Goal: Transaction & Acquisition: Purchase product/service

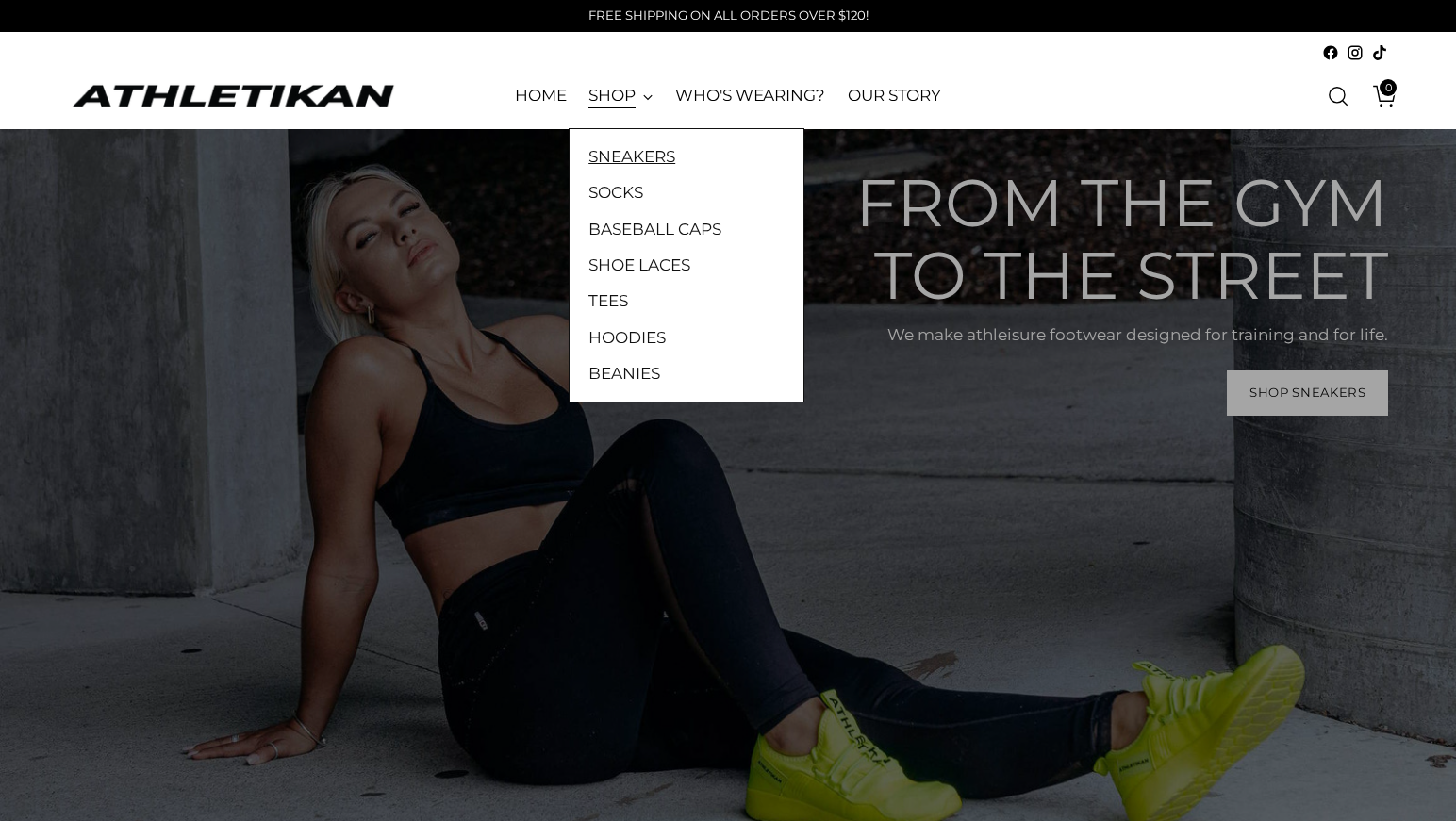
click at [636, 156] on link "SNEAKERS" at bounding box center [686, 156] width 196 height 24
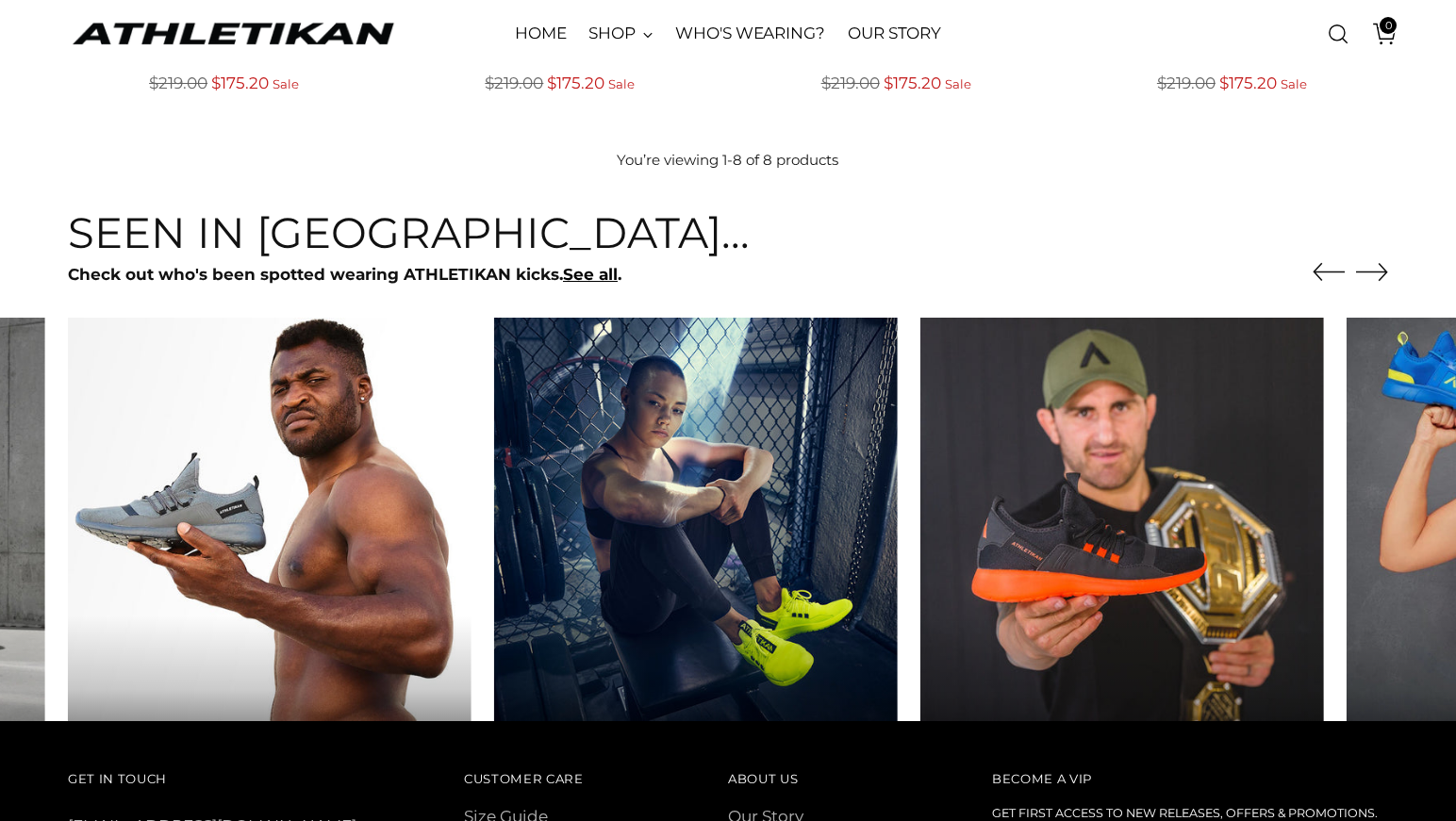
scroll to position [999, 0]
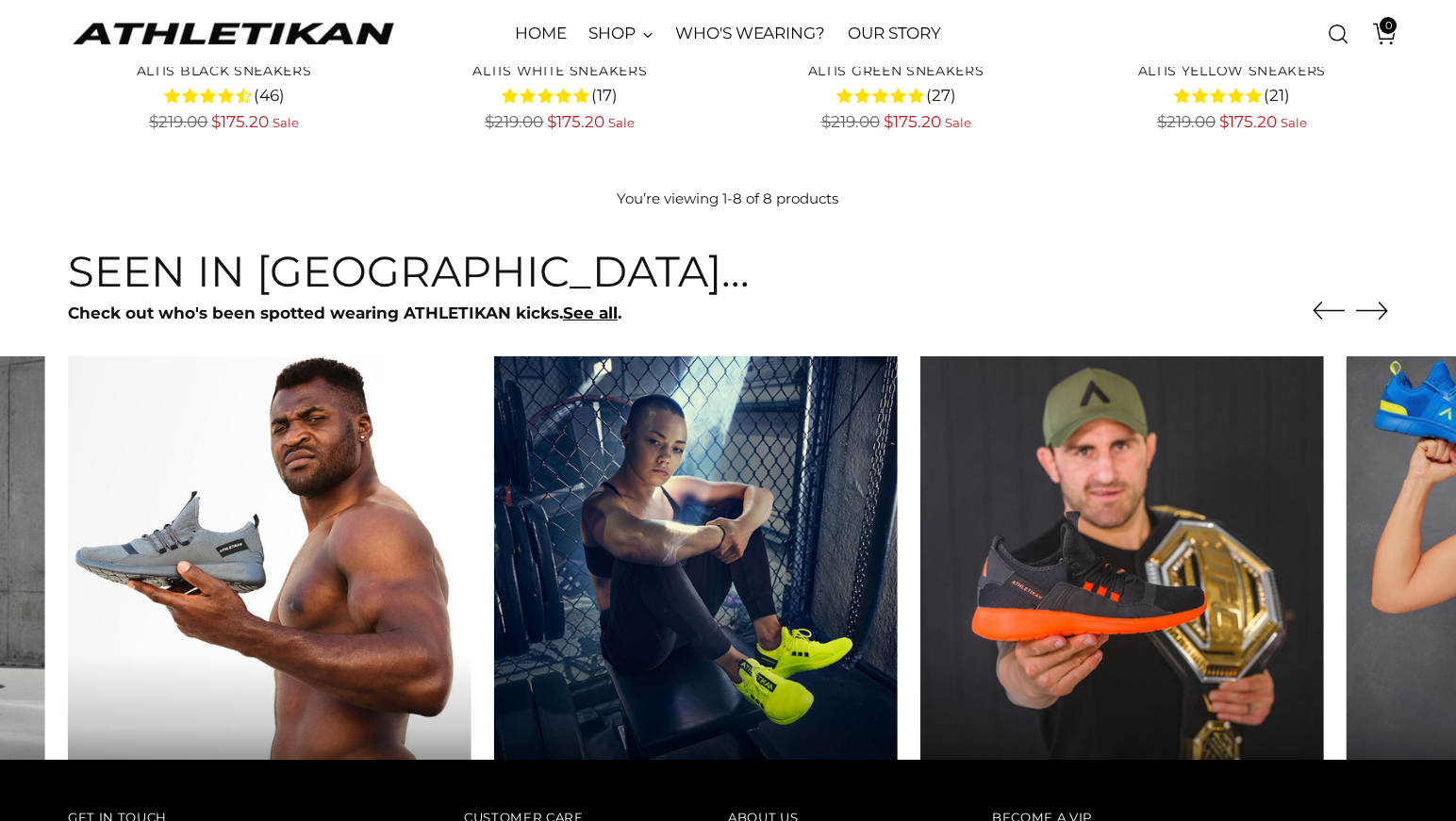
click at [1387, 326] on icon "Move to next carousel slide" at bounding box center [1372, 310] width 32 height 32
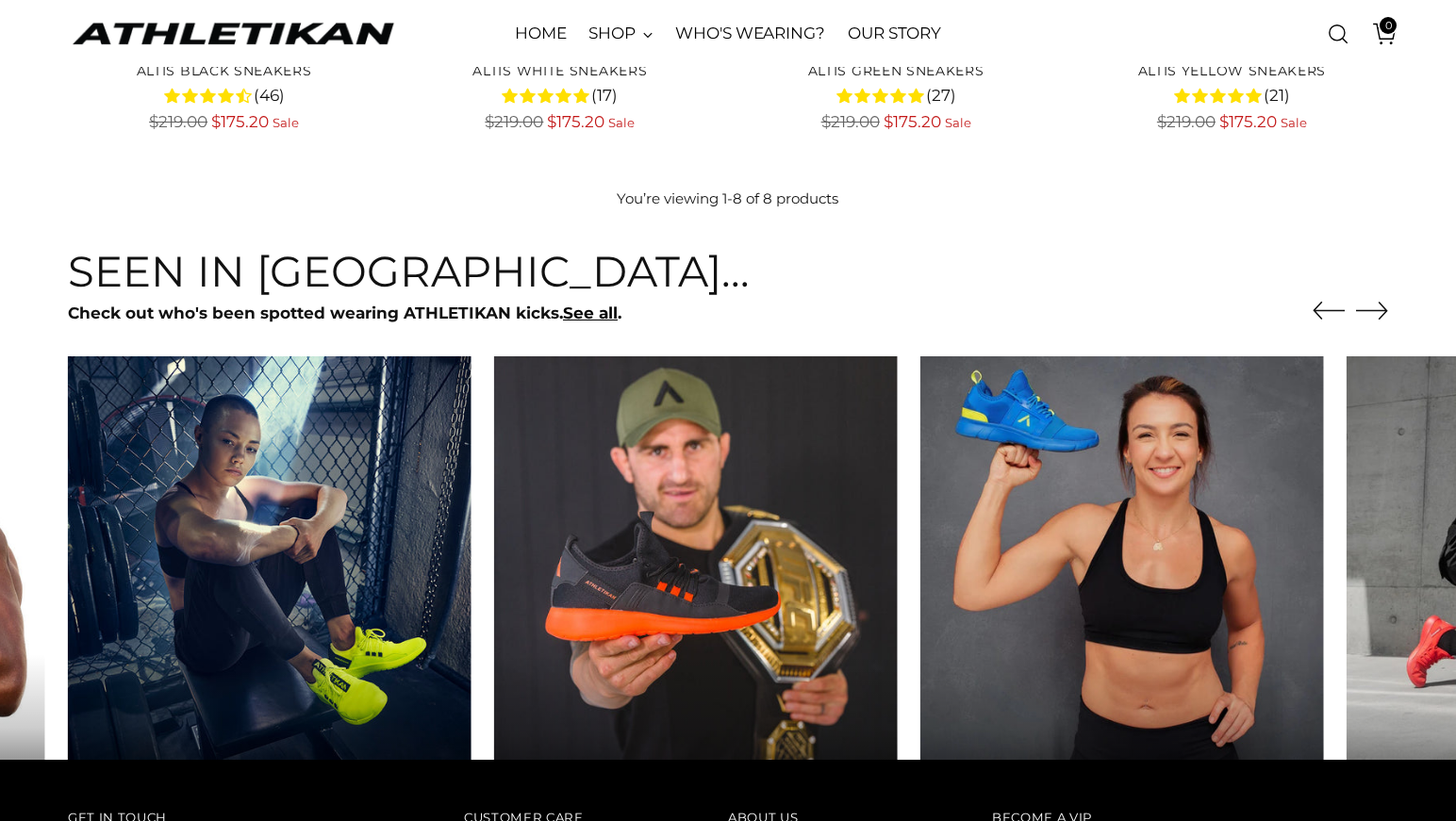
click at [1385, 318] on icon "Move to next carousel slide" at bounding box center [1372, 310] width 31 height 17
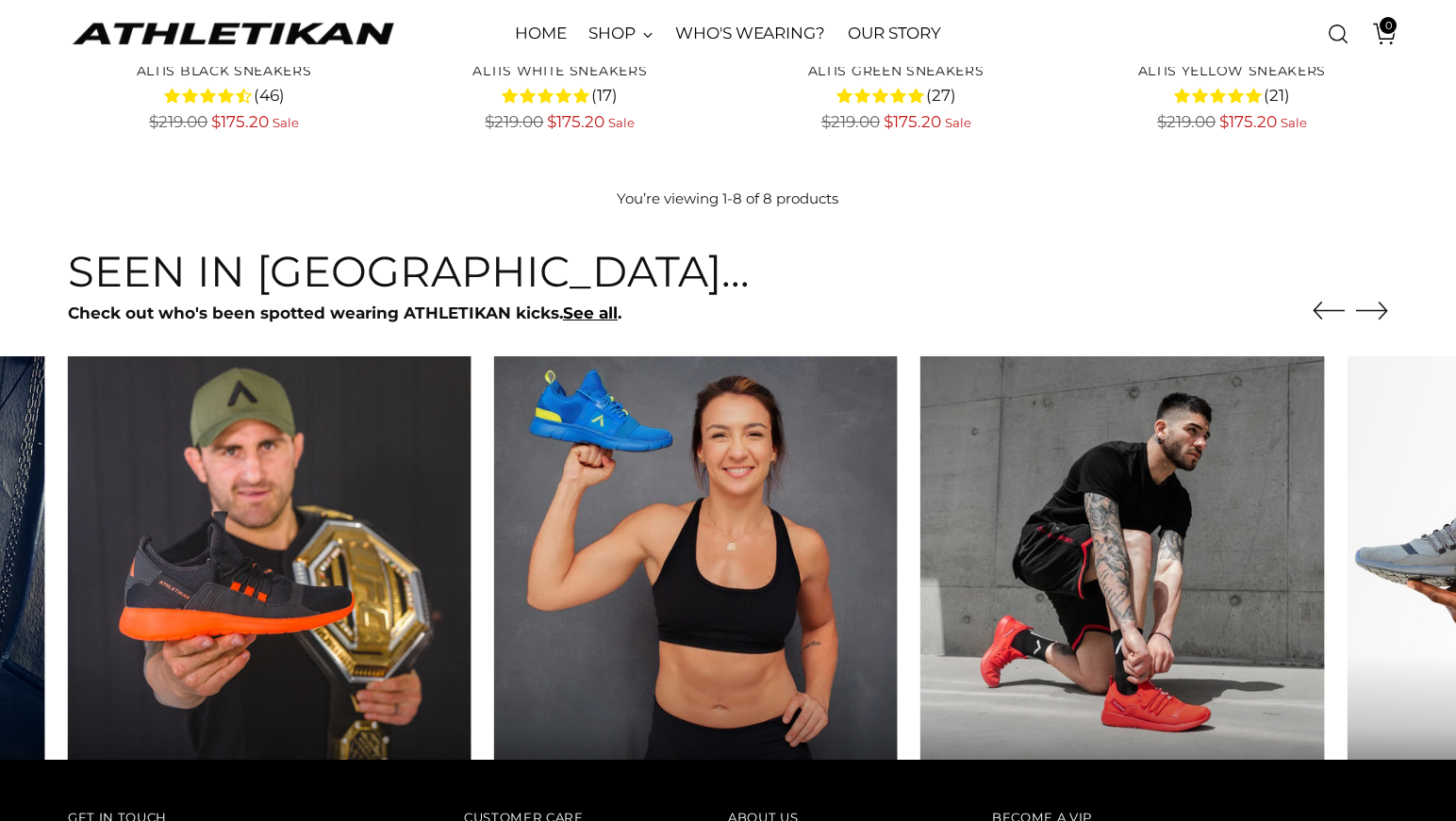
click at [1385, 318] on icon "Move to next carousel slide" at bounding box center [1372, 310] width 31 height 17
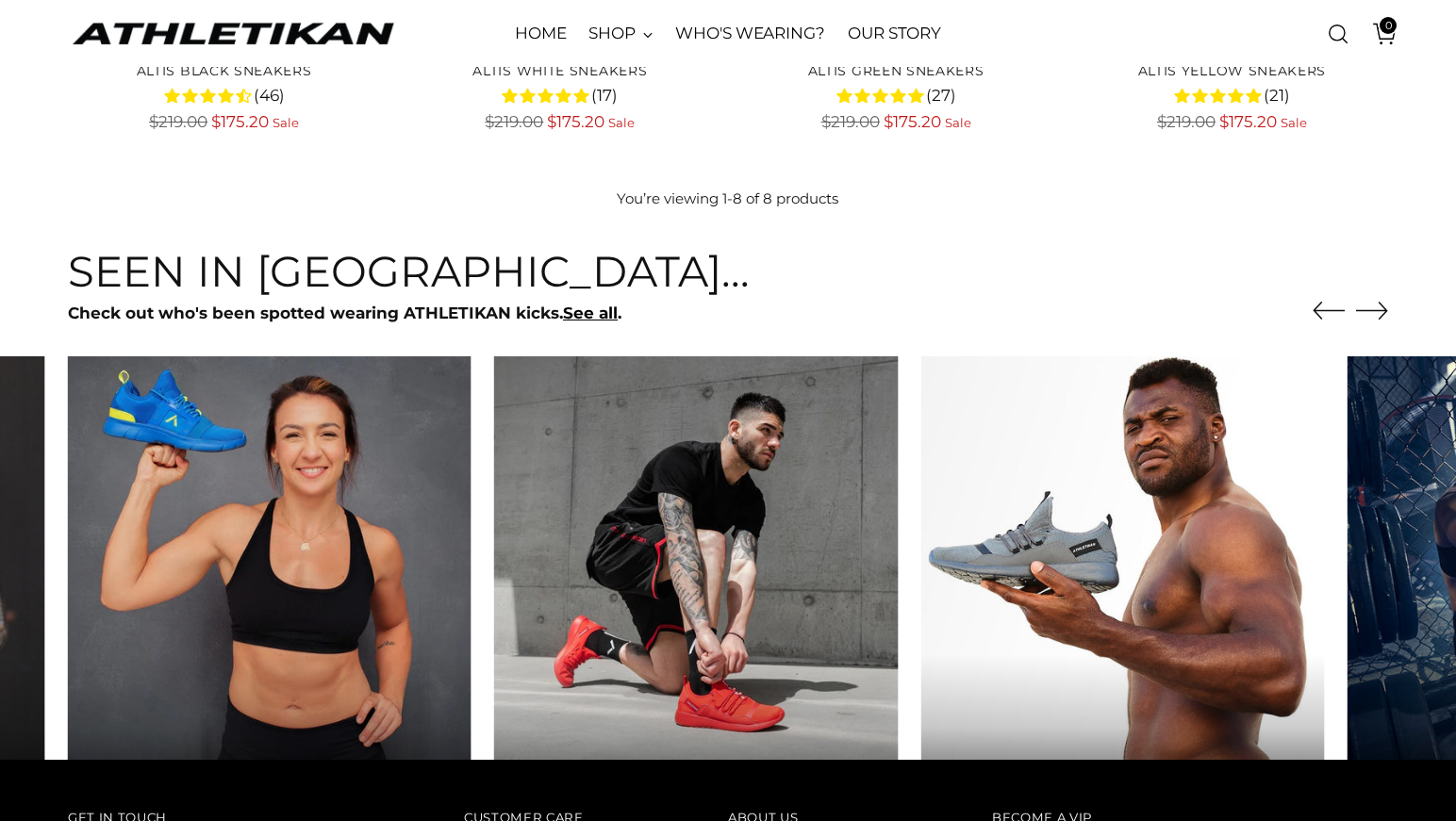
click at [1385, 318] on icon "Move to next carousel slide" at bounding box center [1372, 310] width 31 height 17
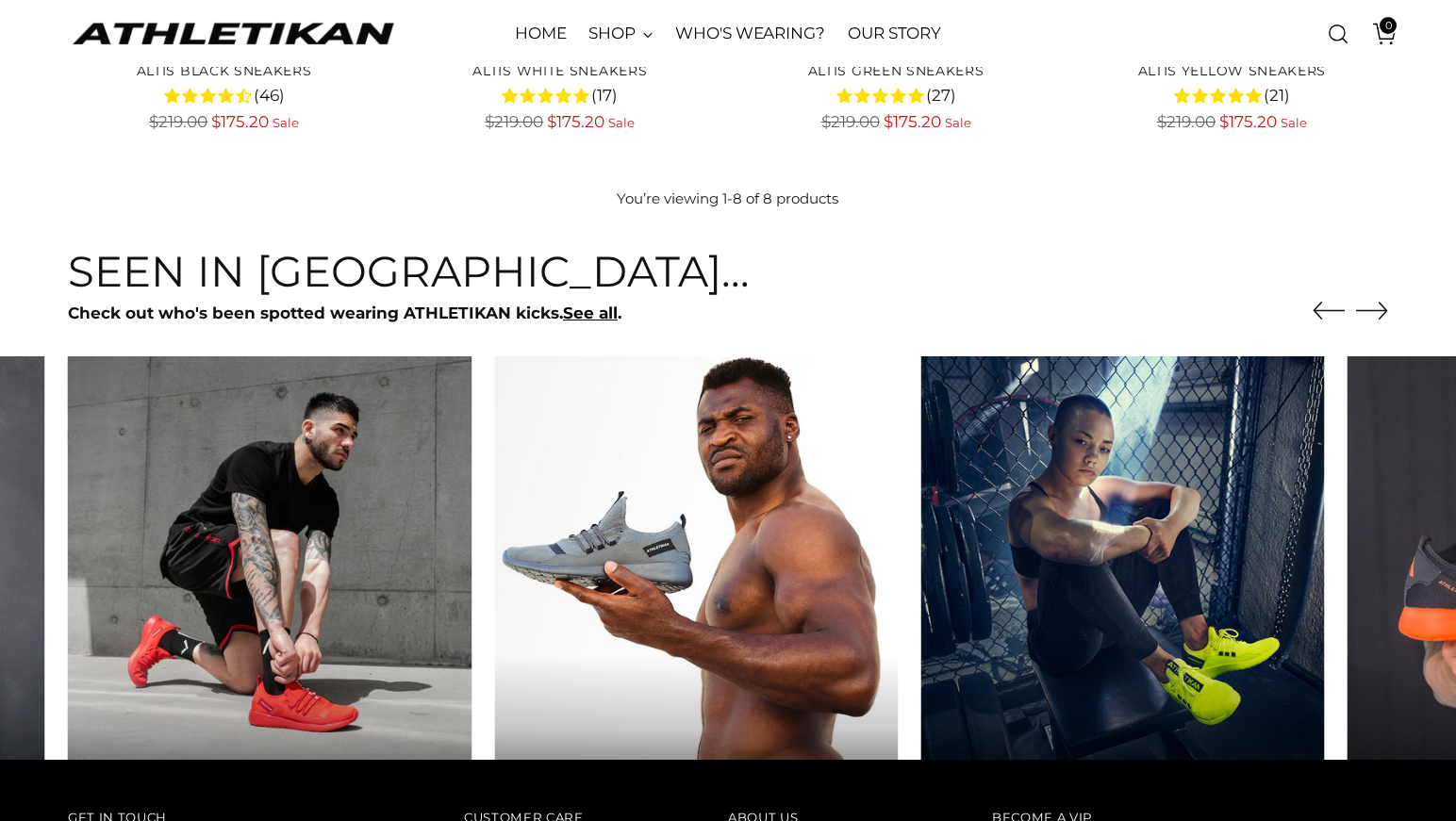
click at [1385, 318] on icon "Move to next carousel slide" at bounding box center [1372, 310] width 31 height 17
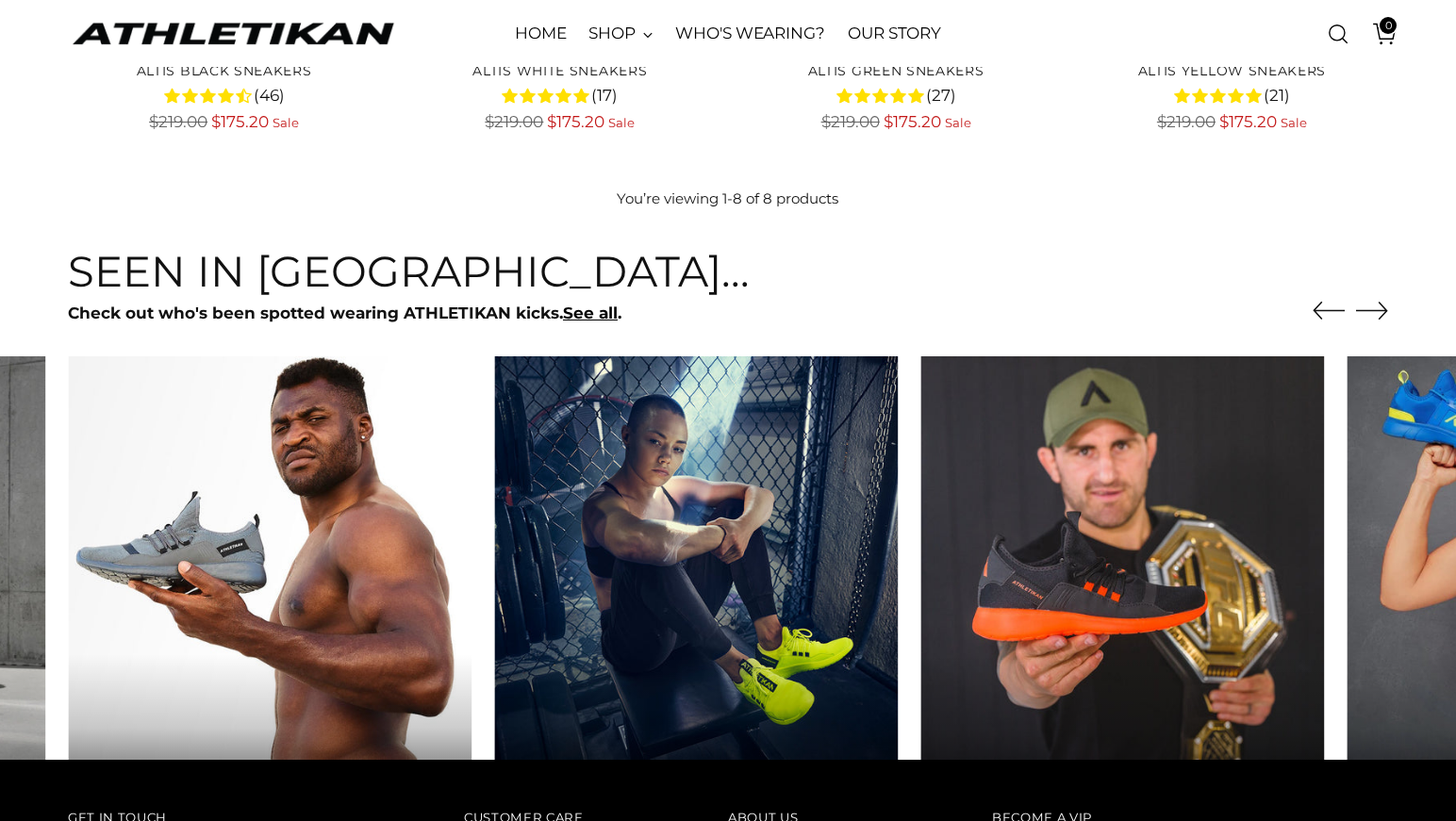
click at [1385, 318] on icon "Move to next carousel slide" at bounding box center [1372, 310] width 31 height 17
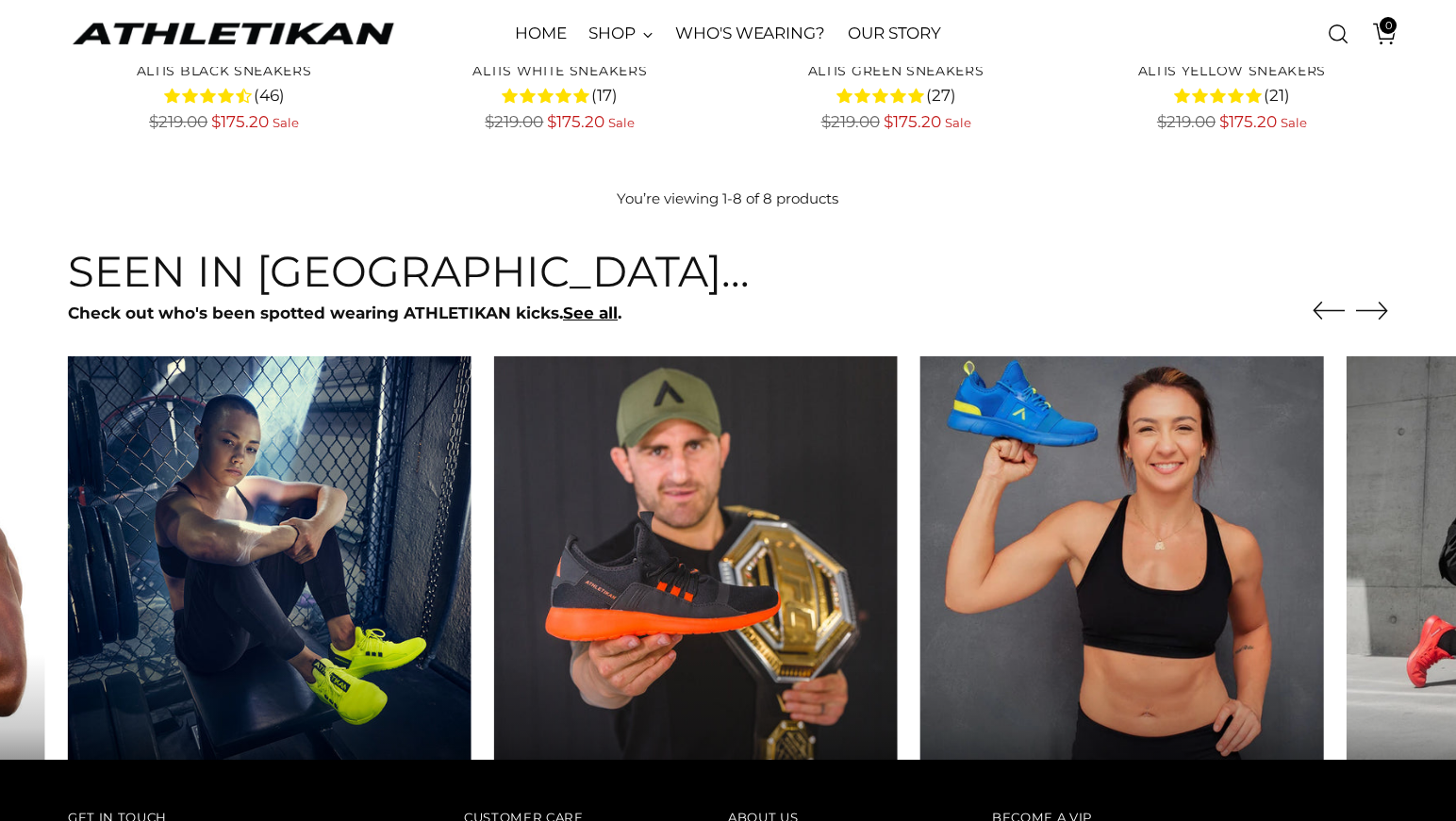
click at [1015, 460] on img at bounding box center [1122, 557] width 424 height 424
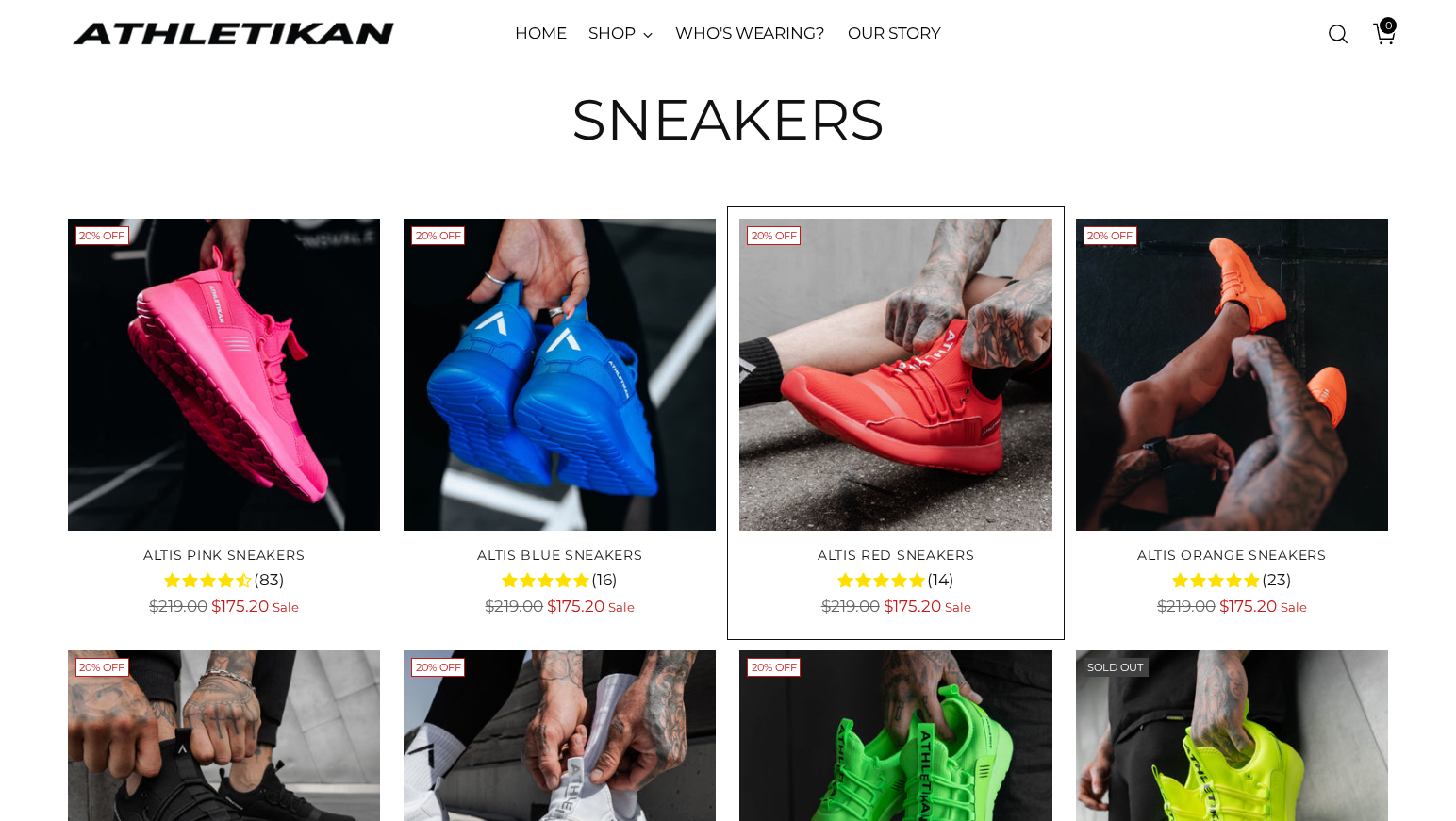
scroll to position [3, 0]
